Goal: Information Seeking & Learning: Learn about a topic

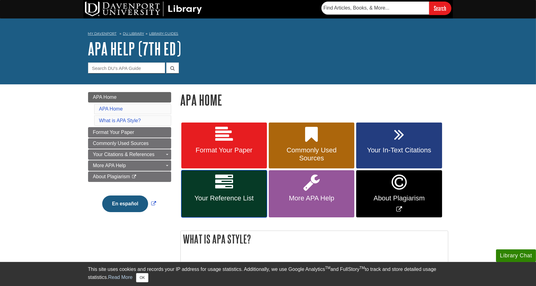
click at [215, 195] on span "Your Reference List" at bounding box center [224, 198] width 76 height 8
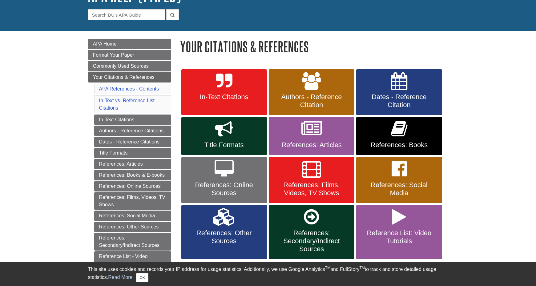
scroll to position [62, 0]
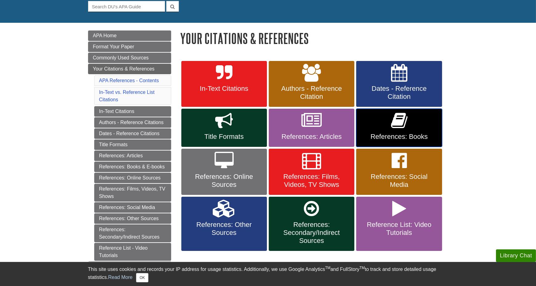
click at [402, 128] on icon at bounding box center [399, 121] width 16 height 18
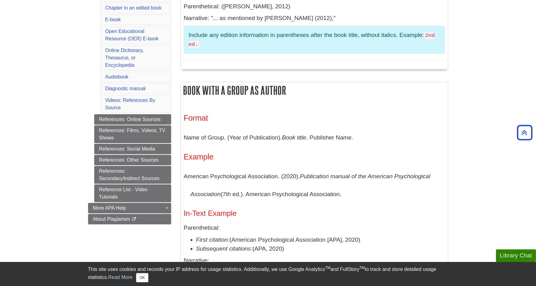
scroll to position [339, 0]
